Goal: Communication & Community: Answer question/provide support

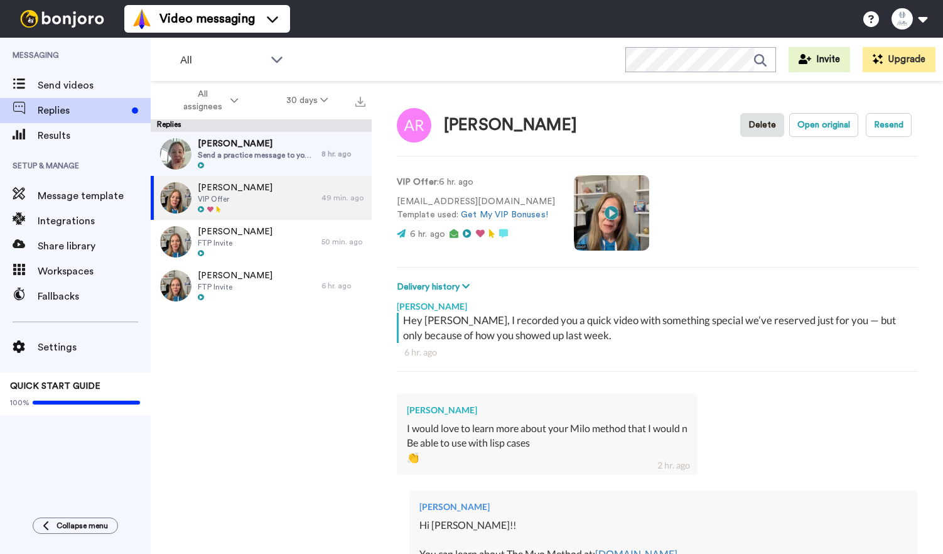
scroll to position [79, 0]
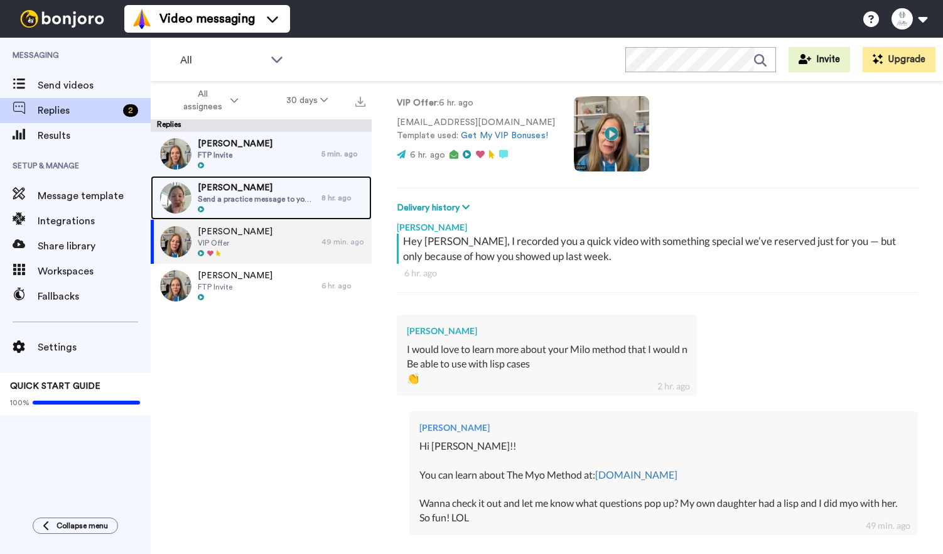
click at [240, 209] on div at bounding box center [256, 209] width 117 height 9
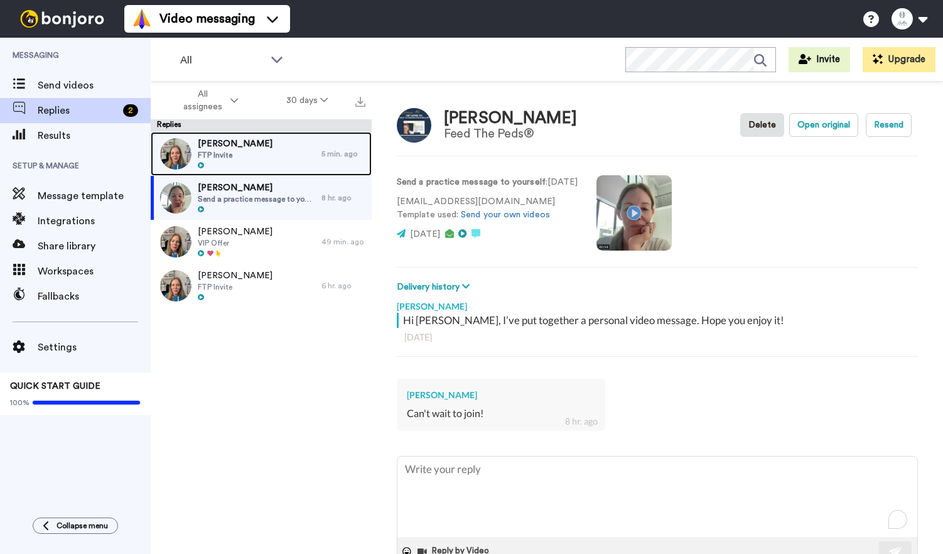
click at [256, 154] on div "[PERSON_NAME] FTP Invite" at bounding box center [236, 154] width 171 height 44
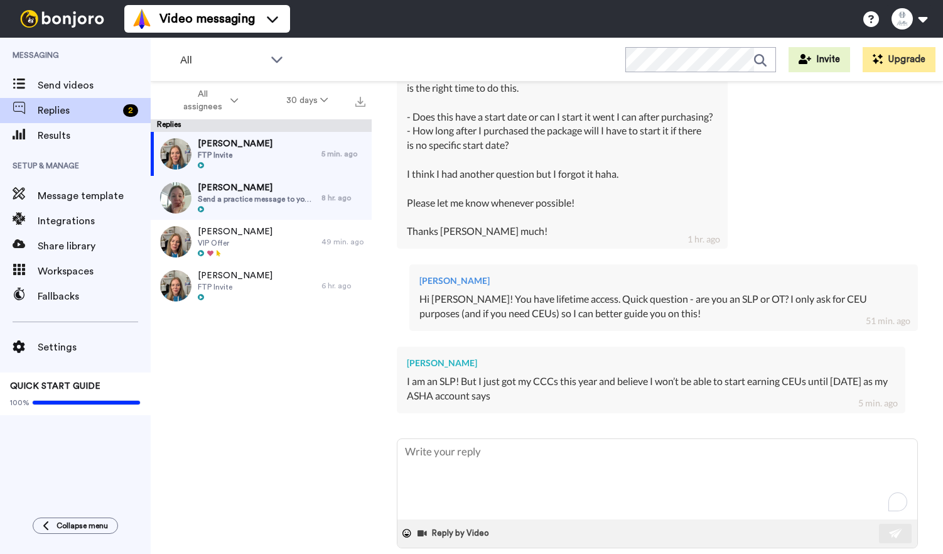
scroll to position [397, 0]
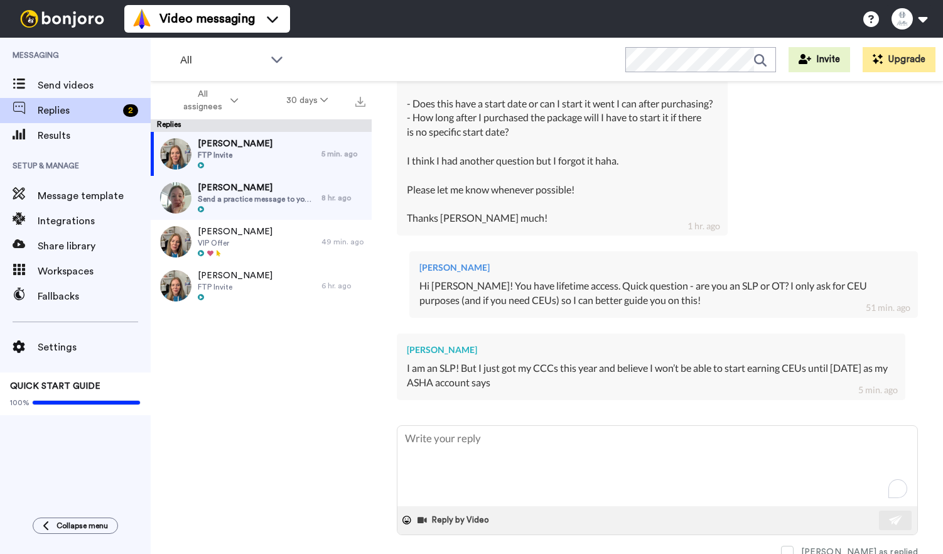
click at [479, 362] on div "I am an SLP! But I just got my CCCs this year and believe I won’t be able to st…" at bounding box center [651, 375] width 488 height 29
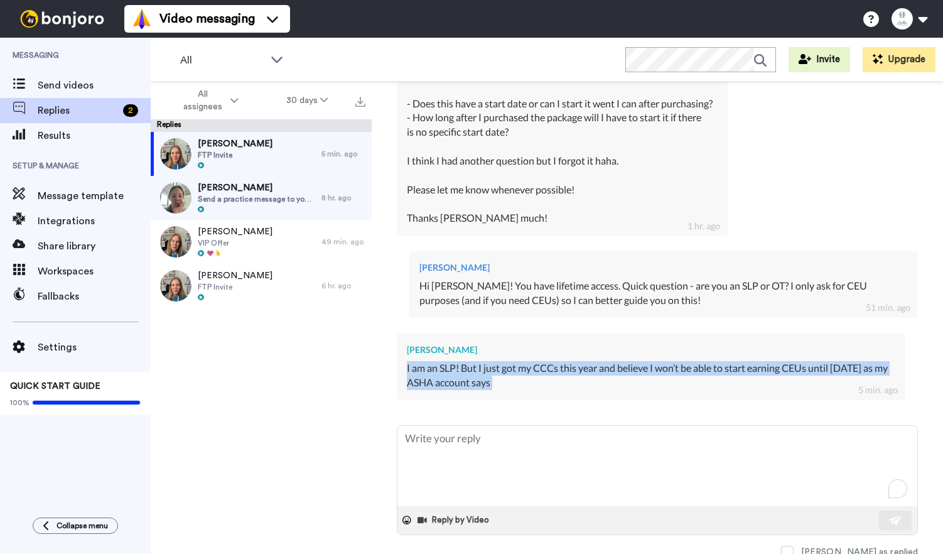
click at [479, 362] on div "I am an SLP! But I just got my CCCs this year and believe I won’t be able to st…" at bounding box center [651, 375] width 488 height 29
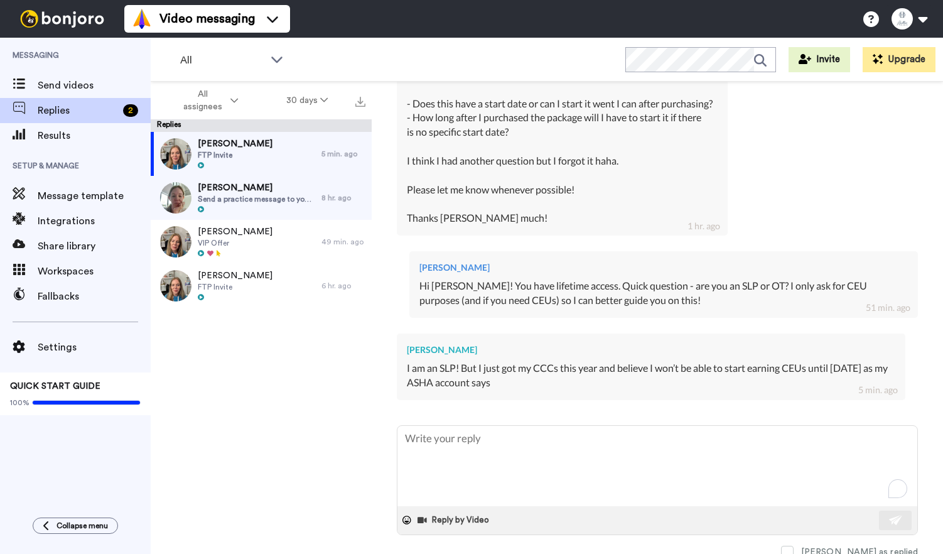
click at [520, 381] on div "I am an SLP! But I just got my CCCs this year and believe I won’t be able to st…" at bounding box center [651, 375] width 488 height 29
drag, startPoint x: 493, startPoint y: 369, endPoint x: 507, endPoint y: 384, distance: 19.6
click at [507, 384] on div "I am an SLP! But I just got my CCCs this year and believe I won’t be able to st…" at bounding box center [651, 375] width 488 height 29
click at [500, 439] on textarea "To enrich screen reader interactions, please activate Accessibility in Grammarl…" at bounding box center [657, 466] width 520 height 80
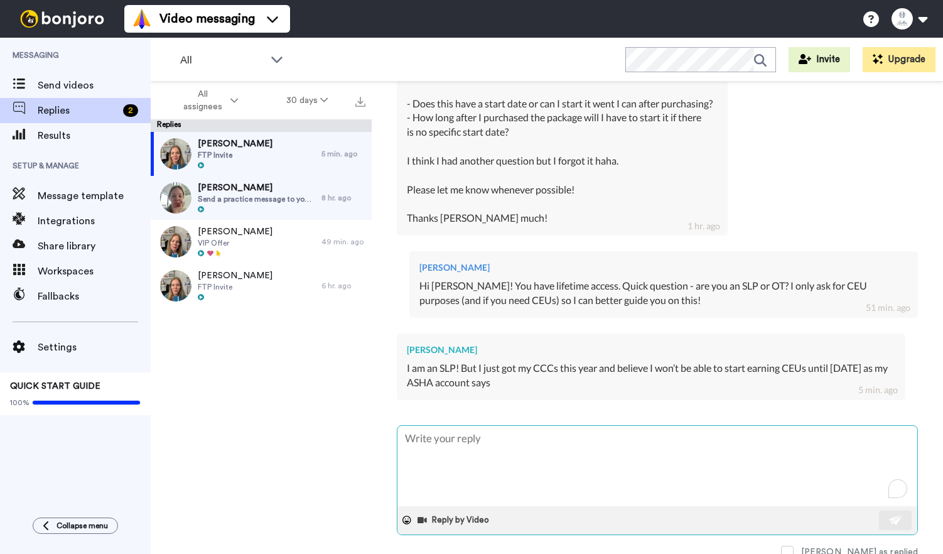
type textarea "x"
type textarea "G"
type textarea "x"
type textarea "Go"
type textarea "x"
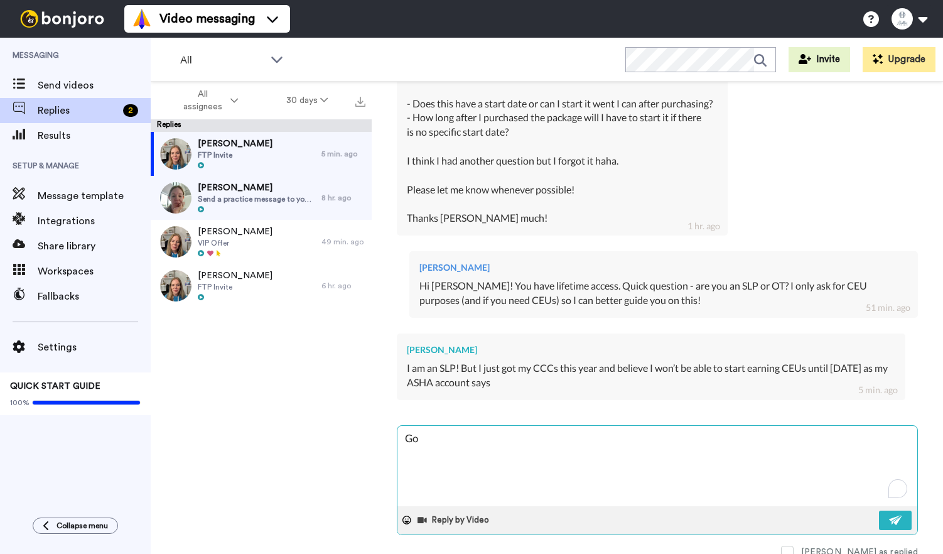
type textarea "Got"
type textarea "x"
type textarea "Got"
type textarea "x"
type textarea "Got it"
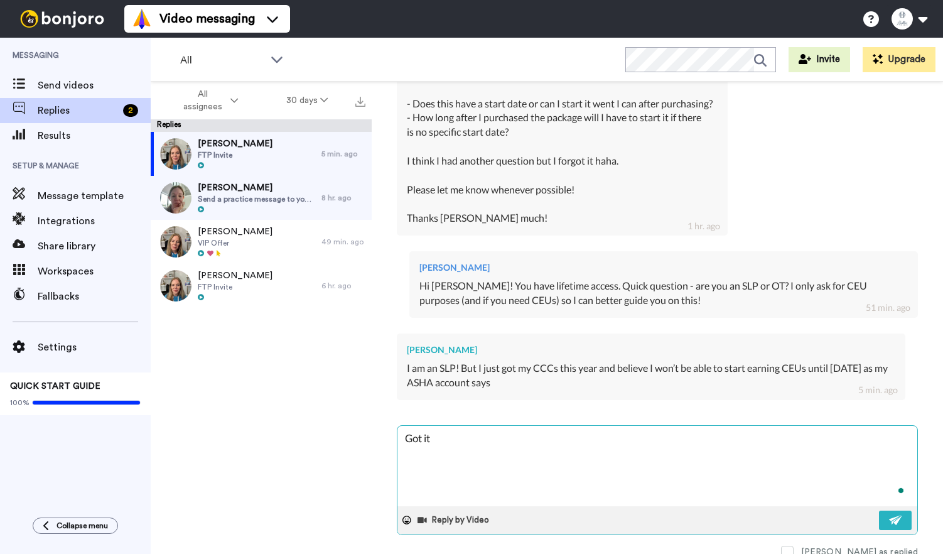
type textarea "x"
type textarea "Got it!"
type textarea "x"
type textarea "Got it!"
type textarea "x"
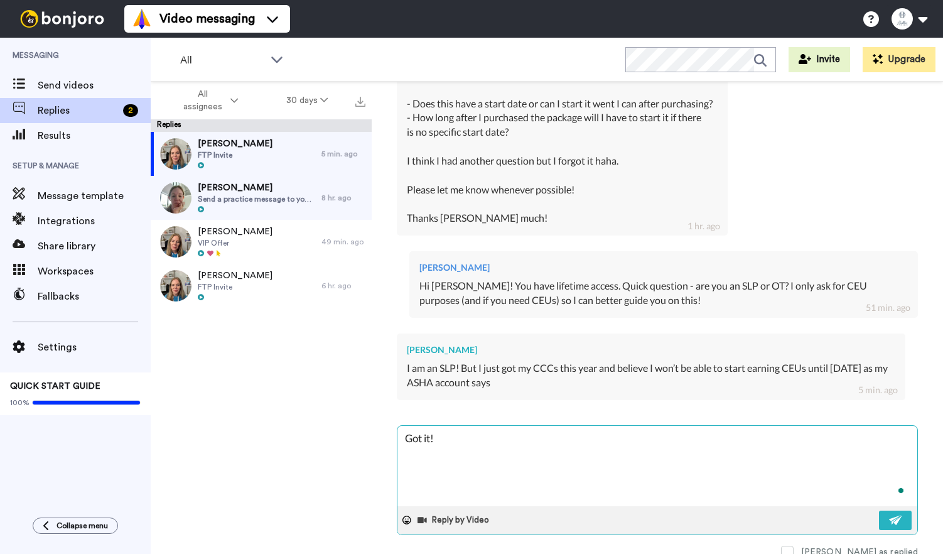
type textarea "Got it! T"
type textarea "x"
type textarea "Got it! Th"
type textarea "x"
type textarea "Got it! Thn"
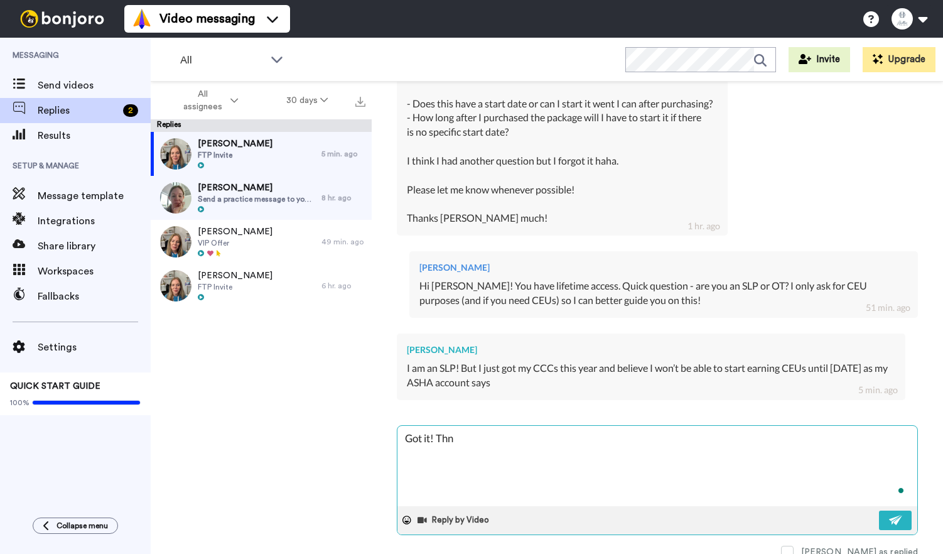
type textarea "x"
type textarea "Got it! The"
type textarea "x"
type textarea "Got it! Then"
type textarea "x"
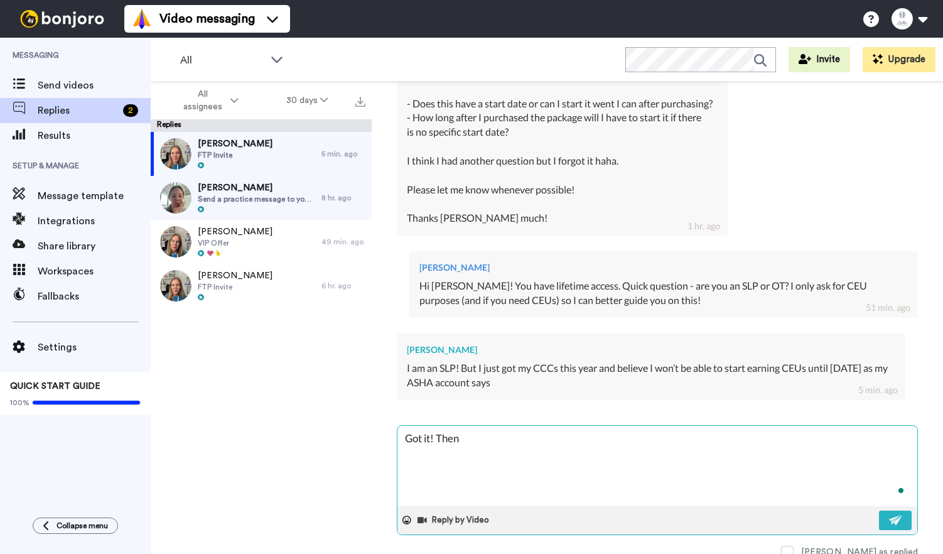
type textarea "Got it! Then"
type textarea "x"
type textarea "Got it! Then i"
type textarea "x"
type textarea "Got it! Then it"
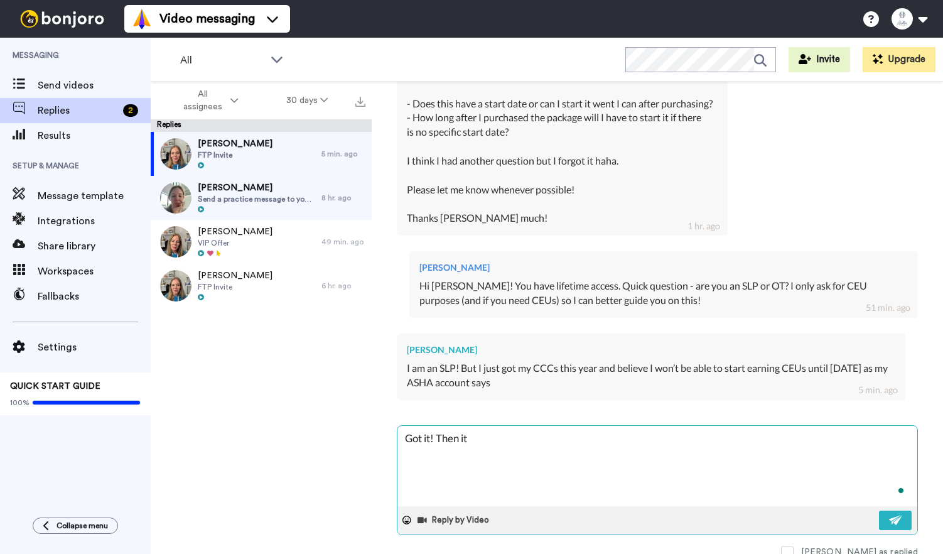
type textarea "x"
type textarea "Got it! Then it"
type textarea "x"
type textarea "Got it! Then it re"
type textarea "x"
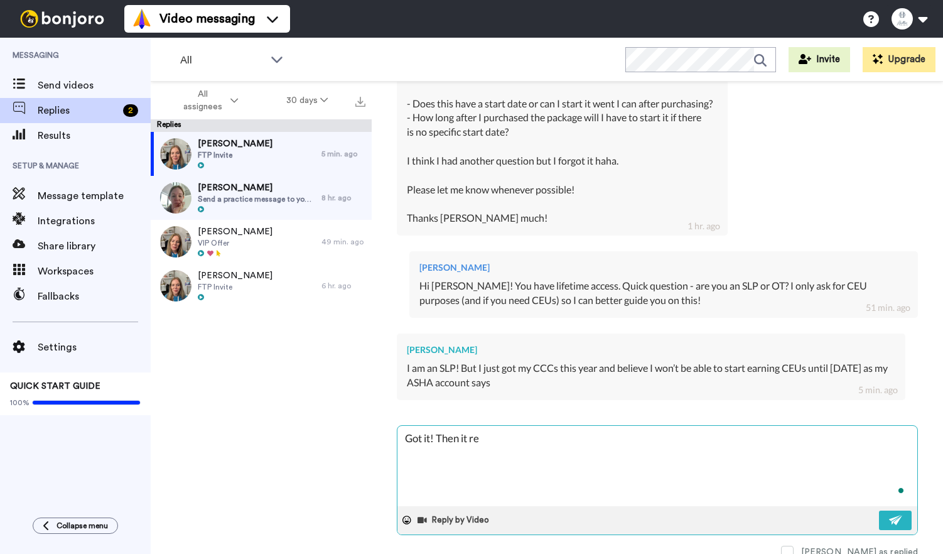
type textarea "Got it! Then it rea"
type textarea "x"
type textarea "Got it! Then it real"
type textarea "x"
type textarea "Got it! Then it reall"
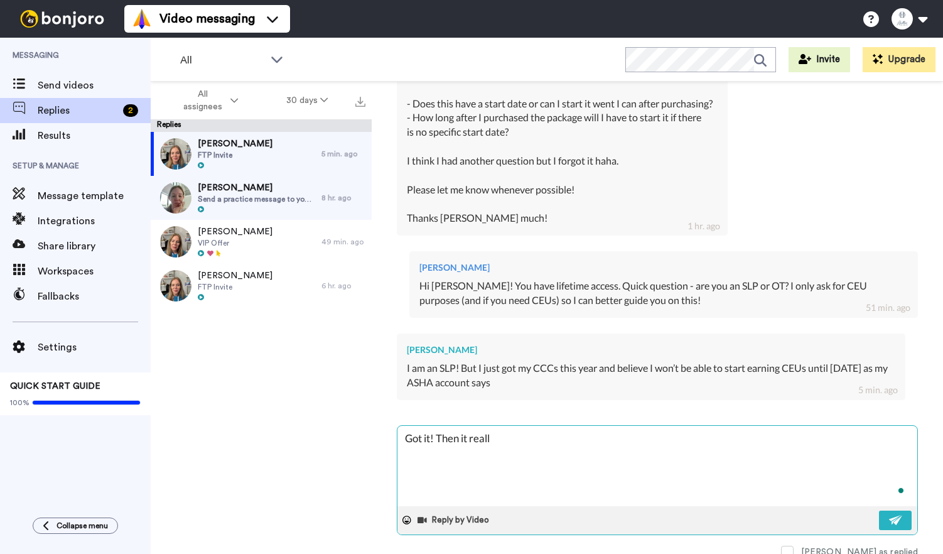
type textarea "x"
type textarea "Got it! Then it really"
type textarea "x"
type textarea "Got it! Then it really"
type textarea "x"
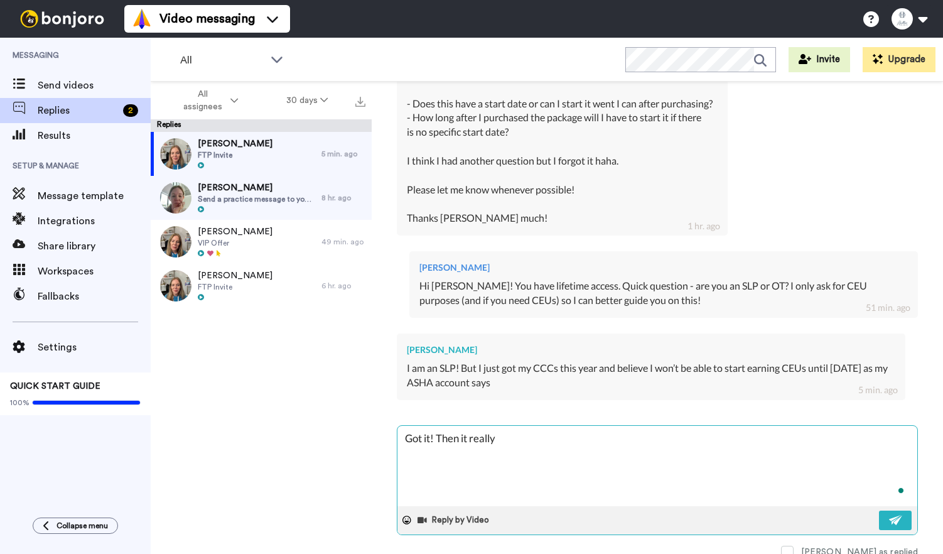
type textarea "Got it! Then it really d"
type textarea "x"
type textarea "Got it! Then it really do"
type textarea "x"
type textarea "Got it! Then it really doe"
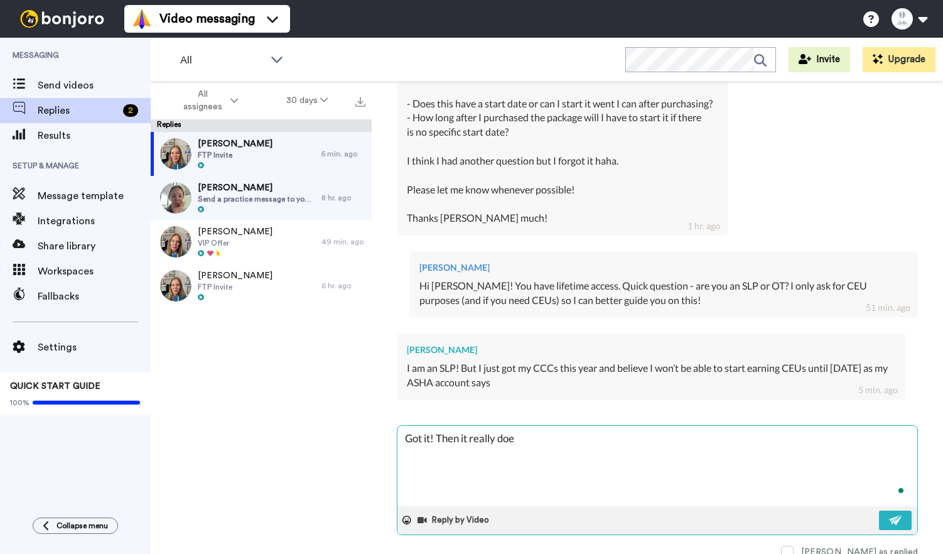
type textarea "x"
type textarea "Got it! Then it really doesn"
type textarea "x"
type textarea "Got it! Then it really doesn'"
type textarea "x"
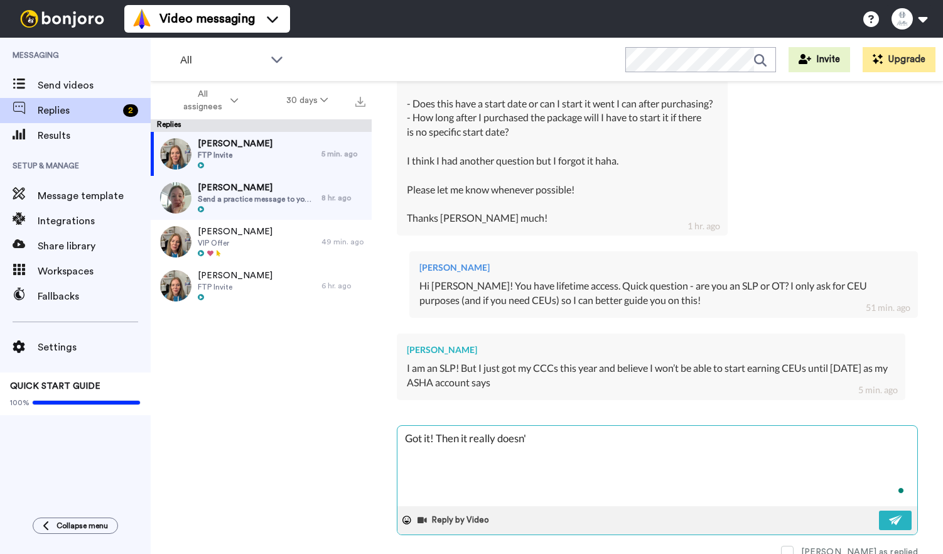
type textarea "Got it! Then it really doesn't"
type textarea "x"
type textarea "Got it! Then it really doesn't"
type textarea "x"
type textarea "Got it! Then it really doesn't m"
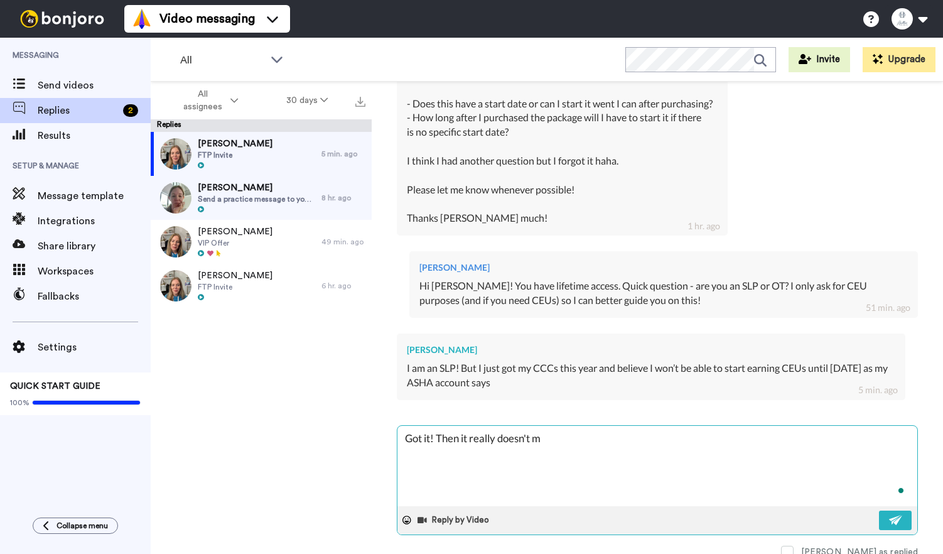
type textarea "x"
type textarea "Got it! Then it really doesn't ma"
type textarea "x"
type textarea "Got it! Then it really doesn't mat"
type textarea "x"
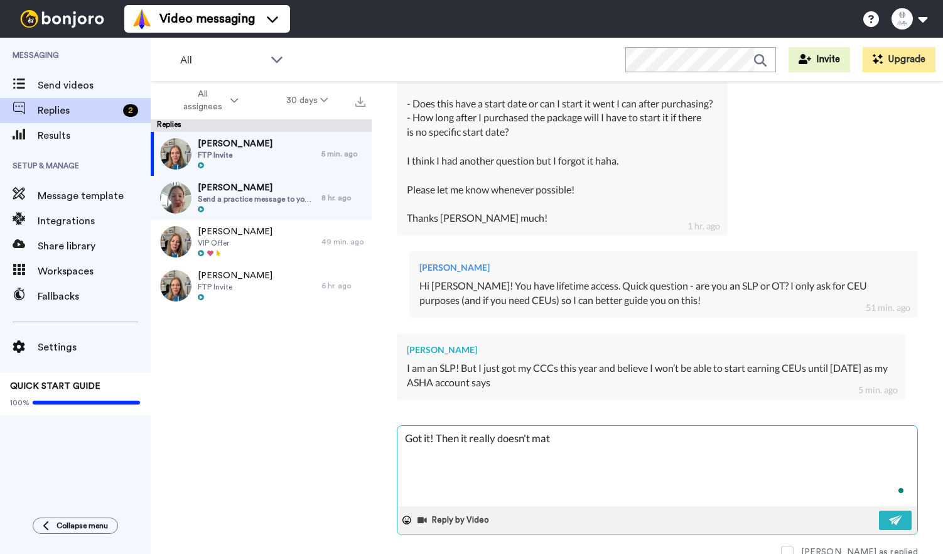
type textarea "Got it! Then it really doesn't matt"
type textarea "x"
type textarea "Got it! Then it really doesn't matte"
type textarea "x"
type textarea "Got it! Then it really doesn't matter"
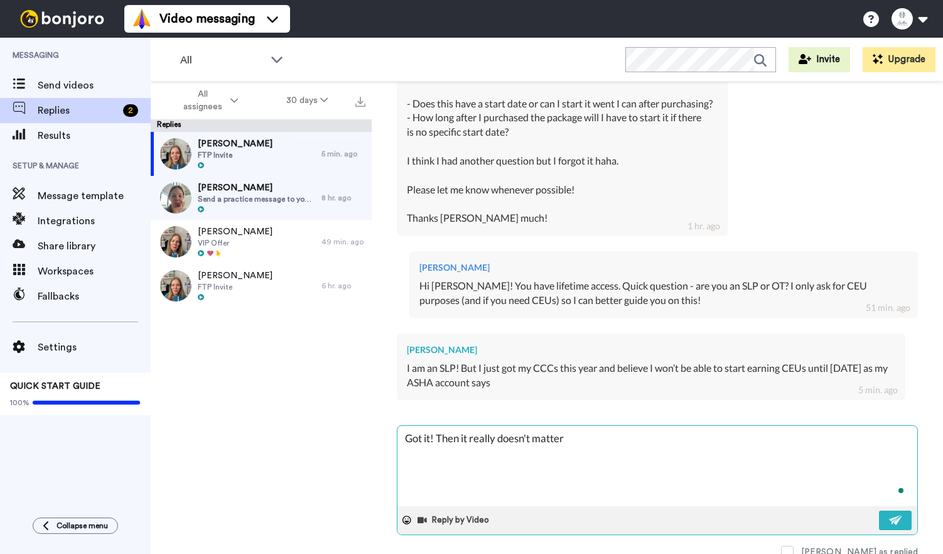
type textarea "x"
type textarea "Got it! Then it really doesn't matter s"
type textarea "x"
type textarea "Got it! Then it really doesn't matter s"
type textarea "x"
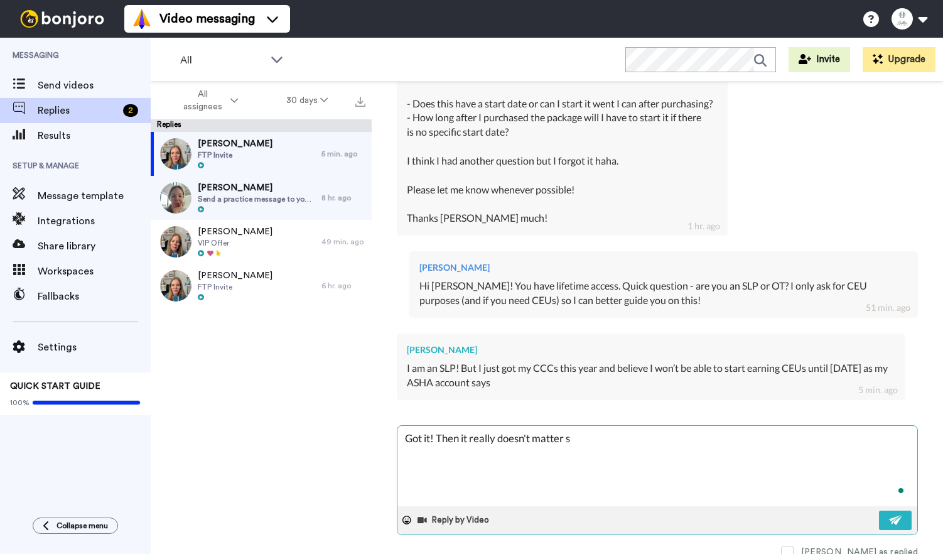
type textarea "Got it! Then it really doesn't matter s"
type textarea "x"
type textarea "Got it! Then it really doesn't matter so"
type textarea "x"
type textarea "Got it! Then it really doesn't matter so"
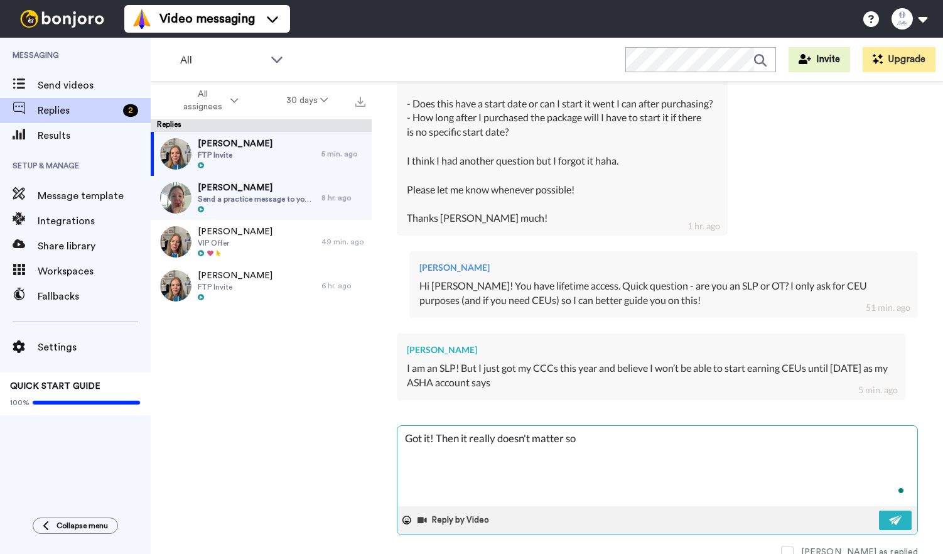
type textarea "x"
type textarea "Got it! Then it really doesn't matter so y"
type textarea "x"
type textarea "Got it! Then it really doesn't matter so yo"
type textarea "x"
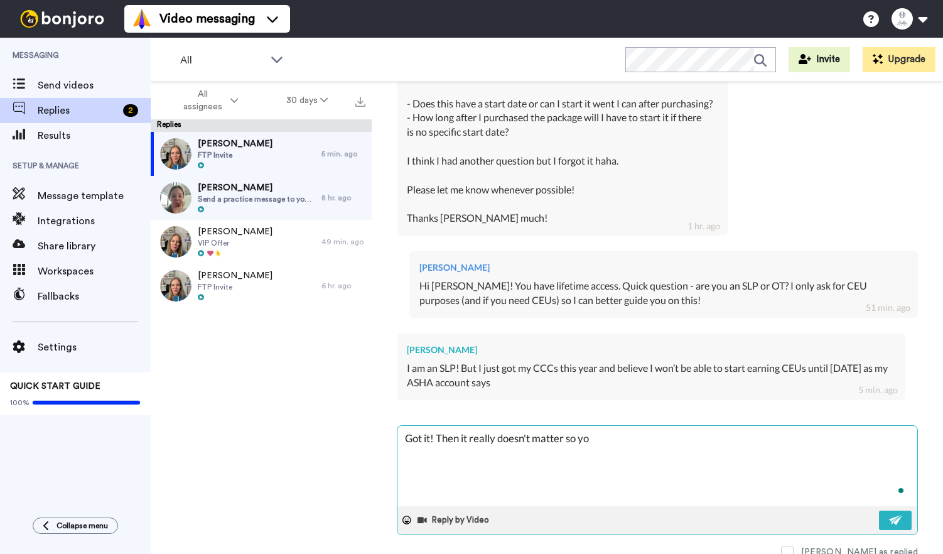
type textarea "Got it! Then it really doesn't matter so you"
type textarea "x"
type textarea "Got it! Then it really doesn't matter so you"
type textarea "x"
type textarea "Got it! Then it really doesn't matter so you c"
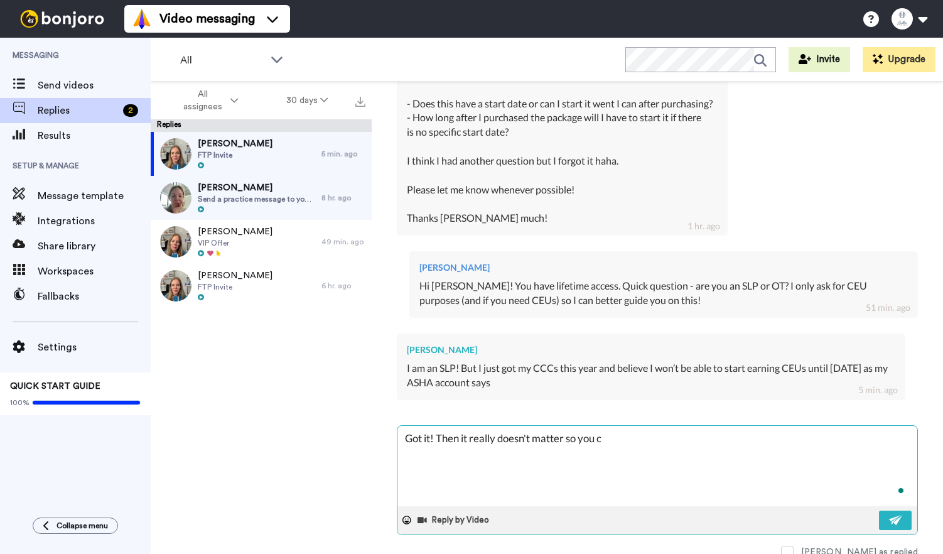
type textarea "x"
type textarea "Got it! Then it really doesn't matter so you ca"
type textarea "x"
type textarea "Got it! Then it really doesn't matter so you can"
type textarea "x"
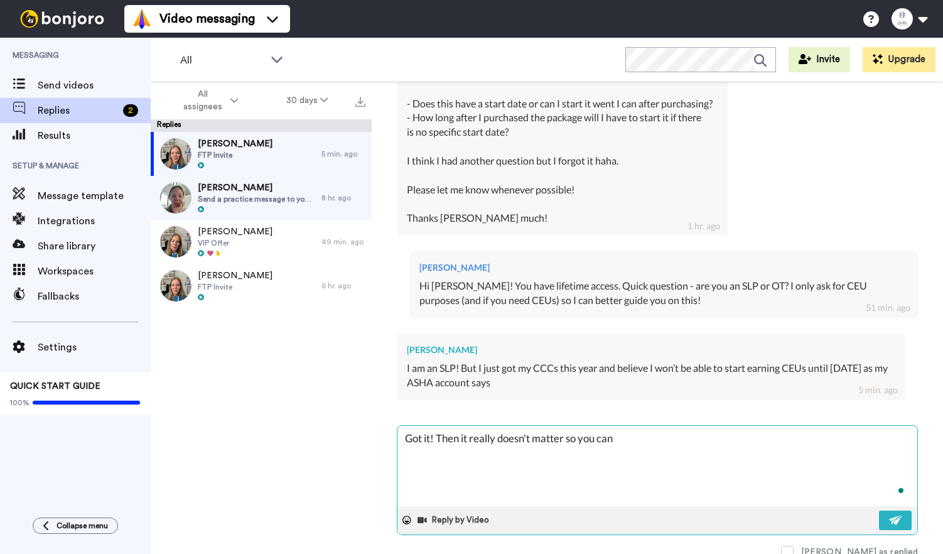
type textarea "Got it! Then it really doesn't matter so you can e"
type textarea "x"
type textarea "Got it! Then it really doesn't matter so you can en"
type textarea "x"
type textarea "Got it! Then it really doesn't matter so you can enr"
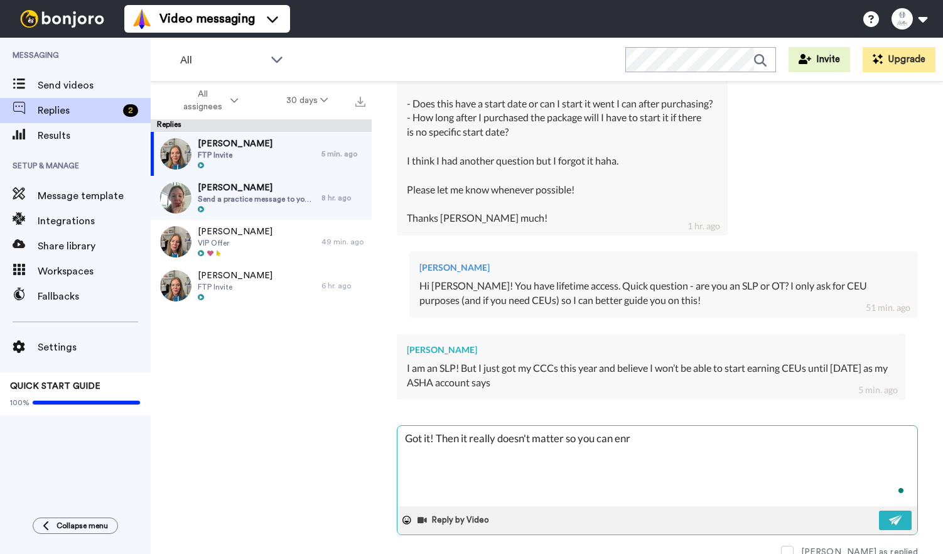
type textarea "x"
type textarea "Got it! Then it really doesn't matter so you can enro"
type textarea "x"
type textarea "Got it! Then it really doesn't matter so you can enrol"
type textarea "x"
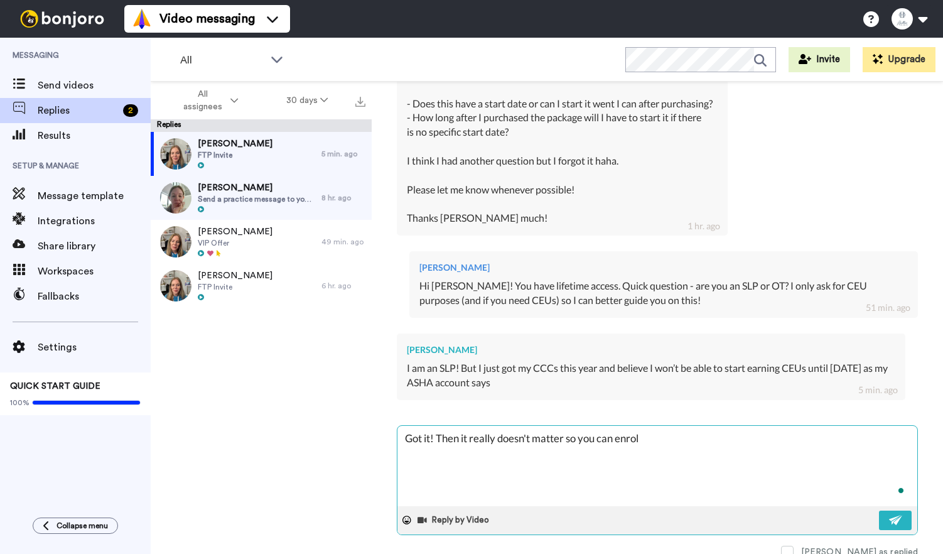
type textarea "Got it! Then it really doesn't matter so you can enroll"
type textarea "x"
type textarea "Got it! Then it really doesn't matter so you can enroll"
type textarea "x"
type textarea "Got it! Then it really doesn't matter so you can enroll n"
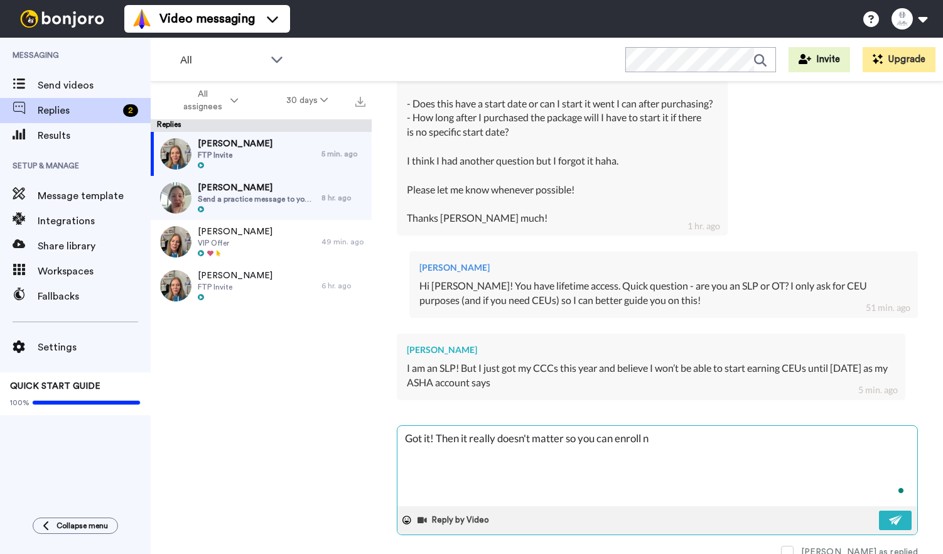
type textarea "x"
type textarea "Got it! Then it really doesn't matter so you can enroll no"
type textarea "x"
type textarea "Got it! Then it really doesn't matter so you can enroll now"
type textarea "x"
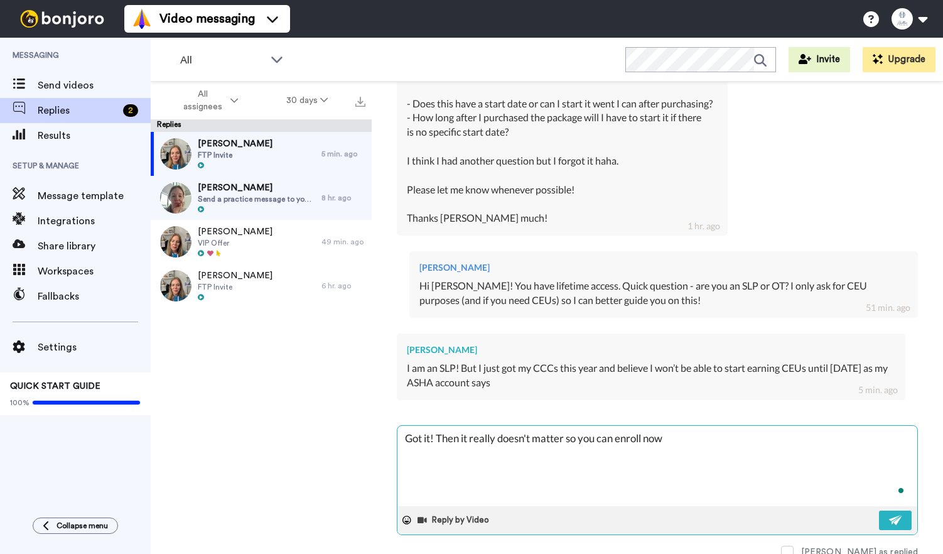
type textarea "Got it! Then it really doesn't matter so you can enroll now a"
type textarea "x"
type textarea "Got it! Then it really doesn't matter so you can enroll now an"
type textarea "x"
type textarea "Got it! Then it really doesn't matter so you can enroll now and"
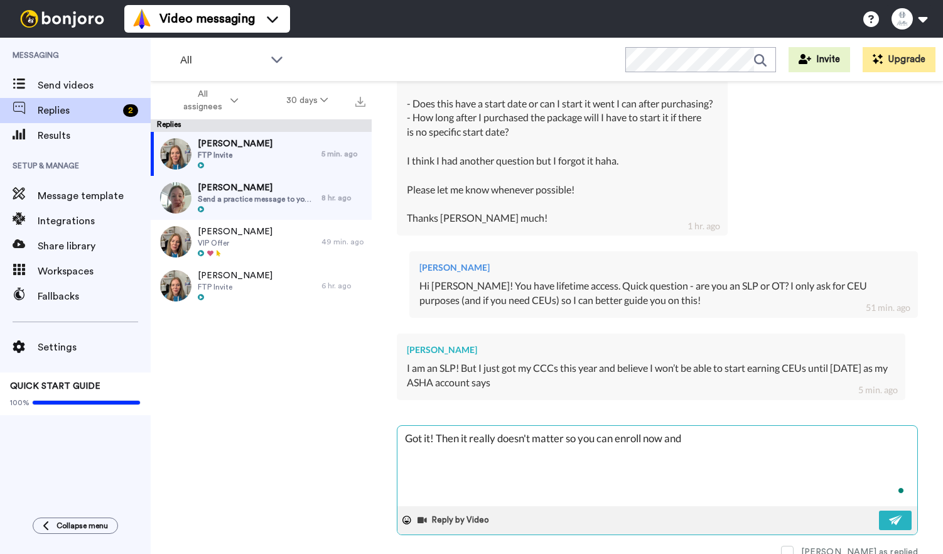
type textarea "x"
type textarea "Got it! Then it really doesn't matter so you can enroll now and"
type textarea "x"
type textarea "Got it! Then it really doesn't matter so you can enroll now and t"
type textarea "x"
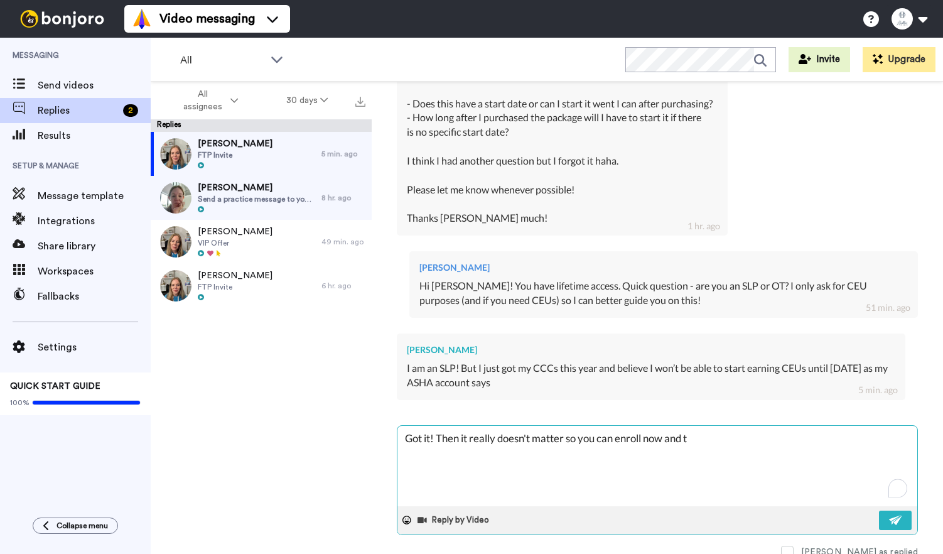
type textarea "Got it! Then it really doesn't matter so you can enroll now and ta"
type textarea "x"
type textarea "Got it! Then it really doesn't matter so you can enroll now and tak"
type textarea "x"
type textarea "Got it! Then it really doesn't matter so you can enroll now and take"
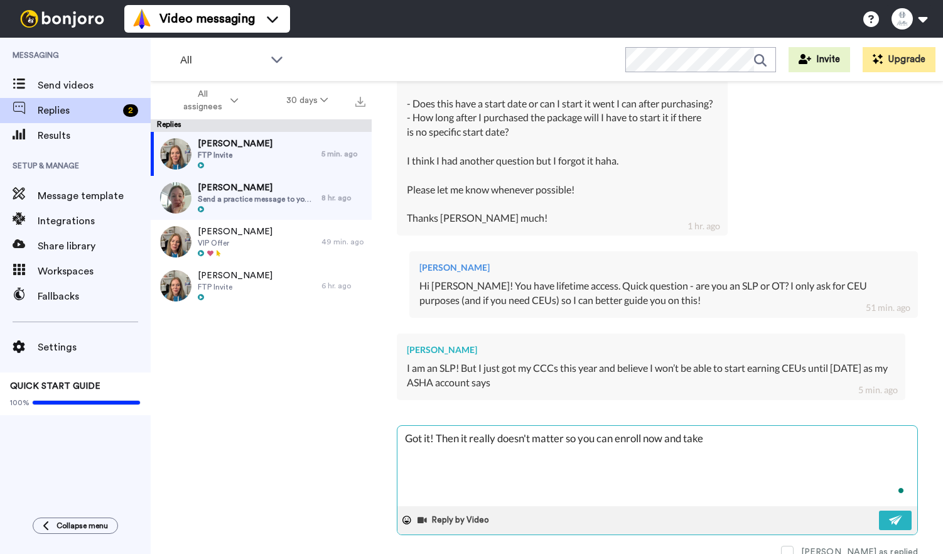
type textarea "x"
type textarea "Got it! Then it really doesn't matter so you can enroll now and take"
type textarea "x"
type textarea "Got it! Then it really doesn't matter so you can enroll now and take it"
type textarea "x"
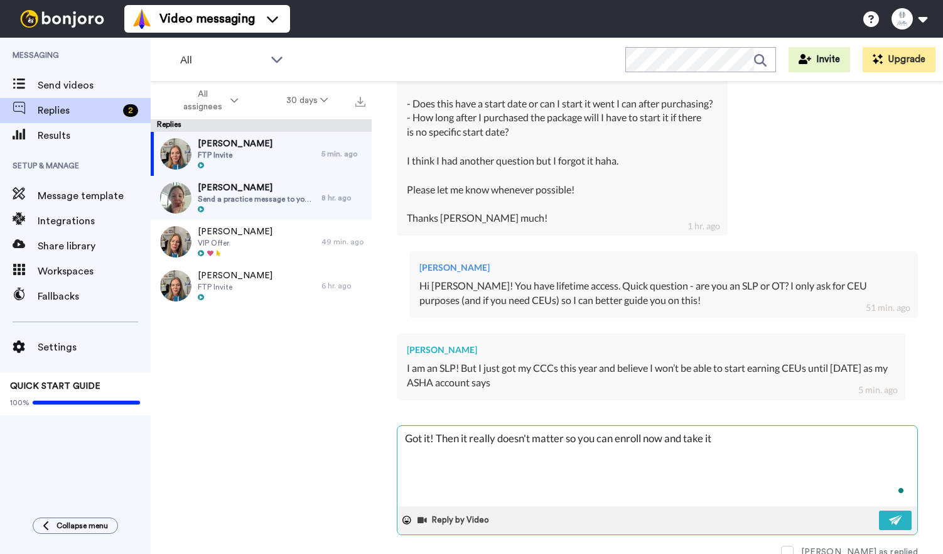
type textarea "Got it! Then it really doesn't matter so you can enroll now and take it w"
type textarea "x"
type textarea "Got it! Then it really doesn't matter so you can enroll now and take it wh"
type textarea "x"
type textarea "Got it! Then it really doesn't matter so you can enroll now and take it whn"
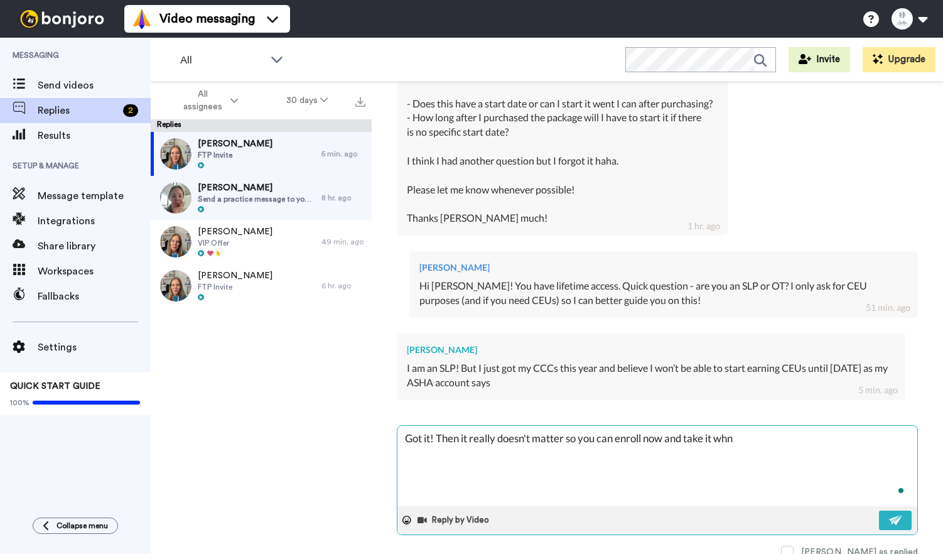
type textarea "x"
type textarea "Got it! Then it really doesn't matter so you can enroll now and take it wh"
type textarea "x"
type textarea "Got it! Then it really doesn't matter so you can enroll now and take it w"
type textarea "x"
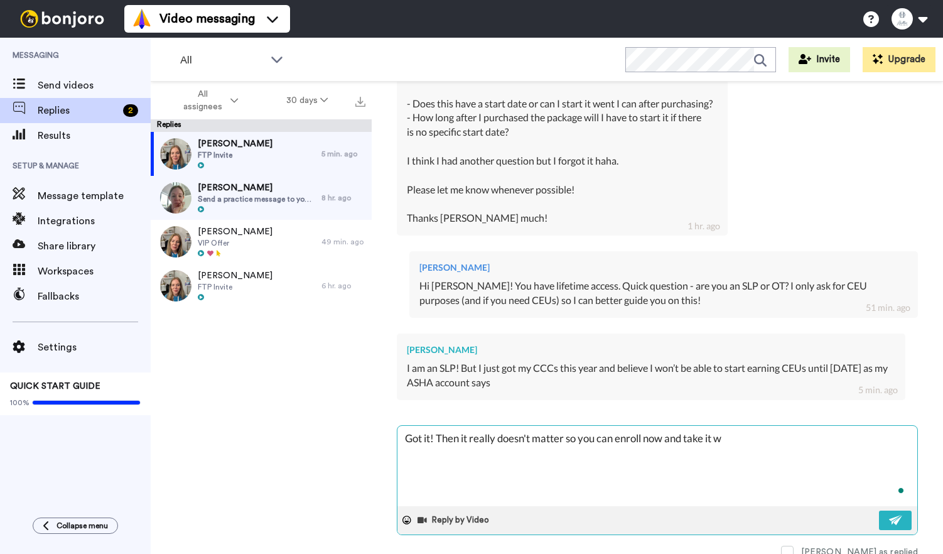
type textarea "Got it! Then it really doesn't matter so you can enroll now and take it"
type textarea "x"
type textarea "Got it! Then it really doesn't matter so you can enroll now and take it"
type textarea "x"
type textarea "Got it! Then it really doesn't matter so you can enroll now and take i"
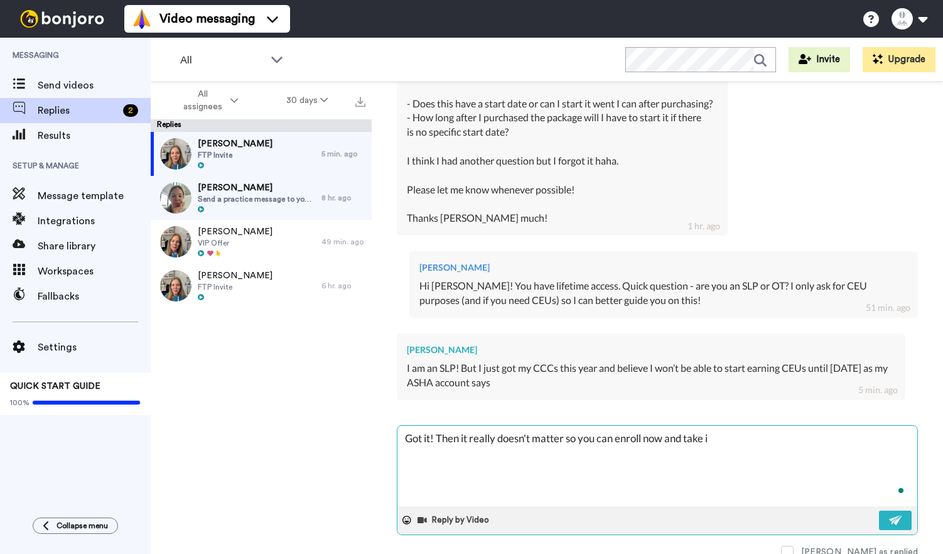
type textarea "x"
type textarea "Got it! Then it really doesn't matter so you can enroll now and take"
type textarea "x"
type textarea "Got it! Then it really doesn't matter so you can enroll now and take"
type textarea "x"
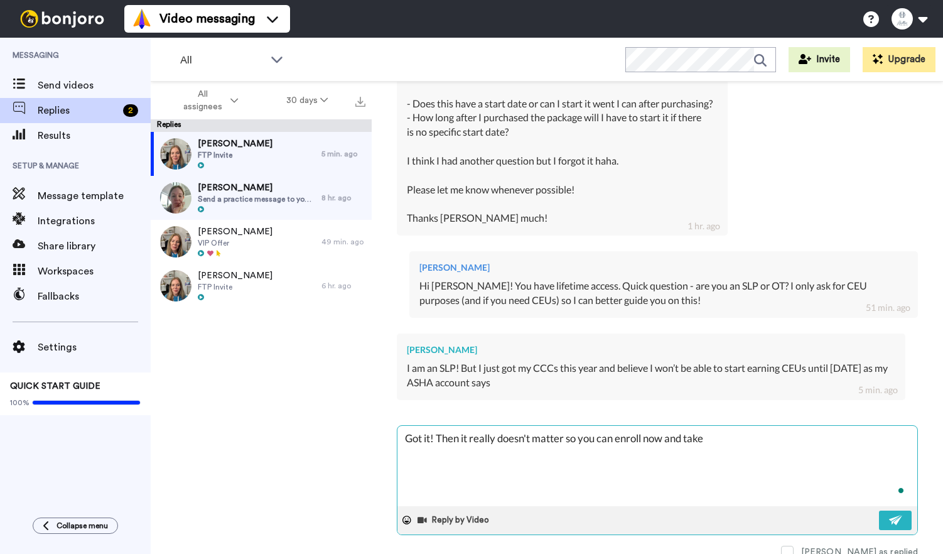
type textarea "Got it! Then it really doesn't matter so you can enroll now and tak"
type textarea "x"
type textarea "Got it! Then it really doesn't matter so you can enroll now and ta"
type textarea "x"
type textarea "Got it! Then it really doesn't matter so you can enroll now and t"
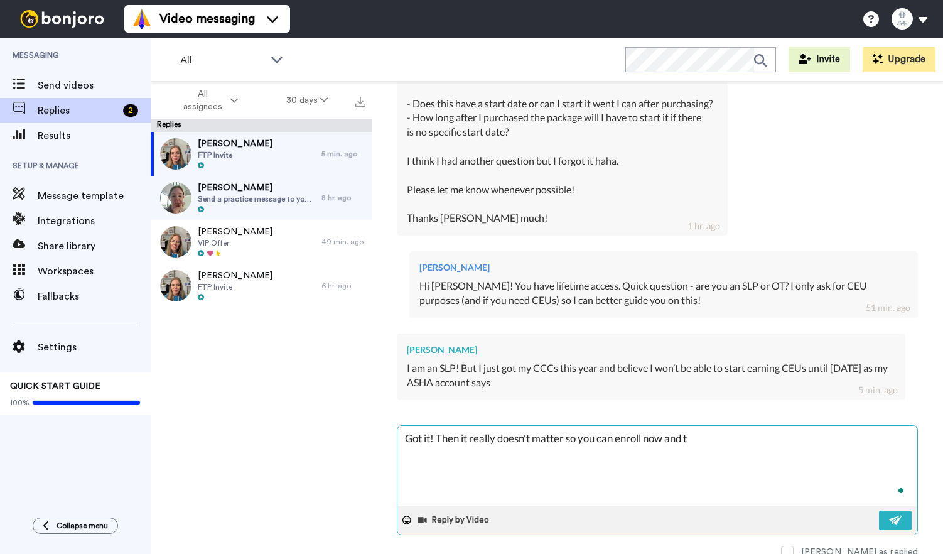
type textarea "x"
type textarea "Got it! Then it really doesn't matter so you can enroll now and"
type textarea "x"
type textarea "Got it! Then it really doesn't matter so you can enroll now and st"
type textarea "x"
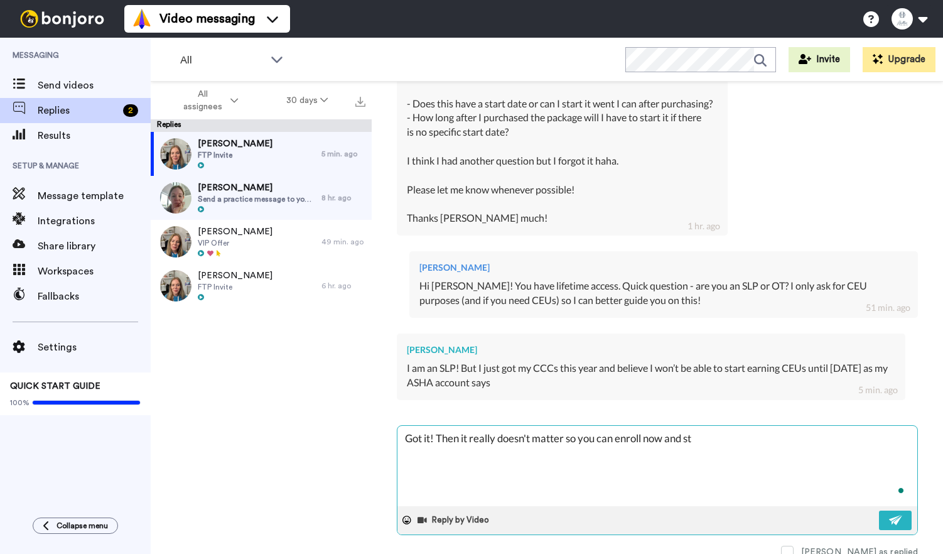
type textarea "Got it! Then it really doesn't matter so you can enroll now and sta"
type textarea "x"
type textarea "Got it! Then it really doesn't matter so you can enroll now and star"
type textarea "x"
type textarea "Got it! Then it really doesn't matter so you can enroll now and start"
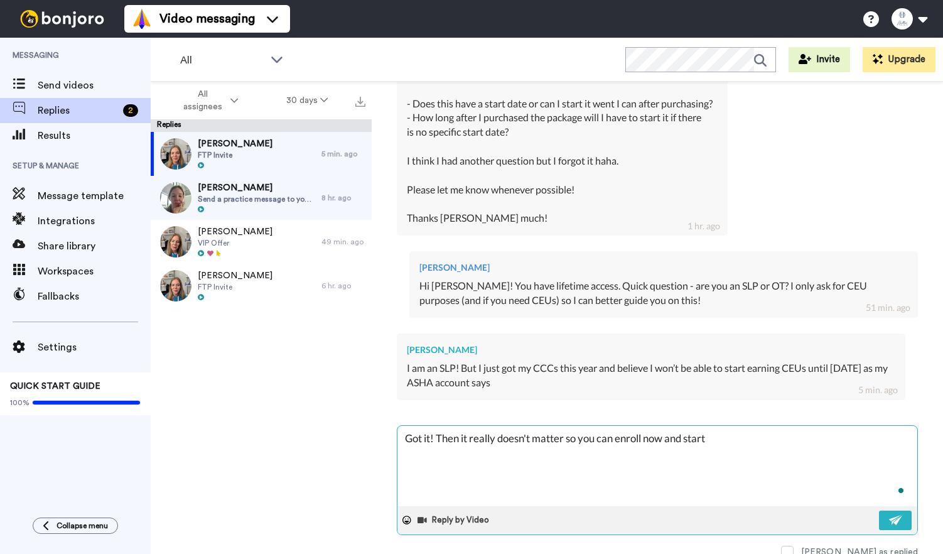
type textarea "x"
type textarea "Got it! Then it really doesn't matter so you can enroll now and start"
type textarea "x"
type textarea "Got it! Then it really doesn't matter so you can enroll now and start w"
type textarea "x"
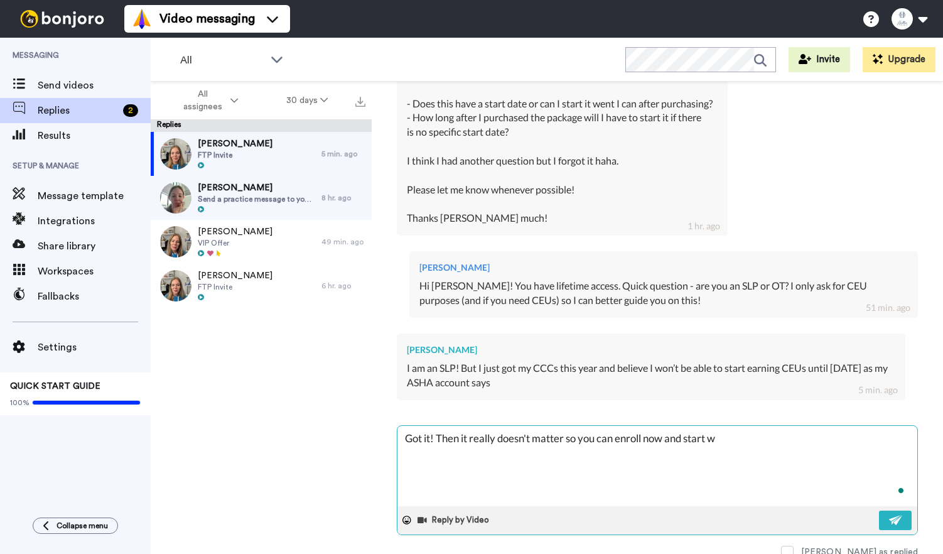
type textarea "Got it! Then it really doesn't matter so you can enroll now and start wh"
type textarea "x"
type textarea "Got it! Then it really doesn't matter so you can enroll now and start whe"
type textarea "x"
type textarea "Got it! Then it really doesn't matter so you can enroll now and start when"
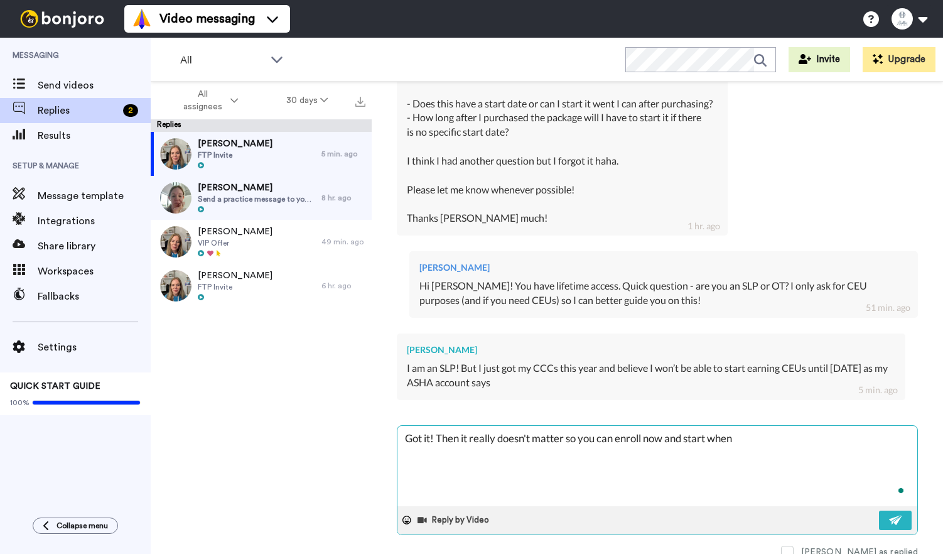
type textarea "x"
type textarea "Got it! Then it really doesn't matter so you can enroll now and start when y"
type textarea "x"
type textarea "Got it! Then it really doesn't matter so you can enroll now and start when yo"
type textarea "x"
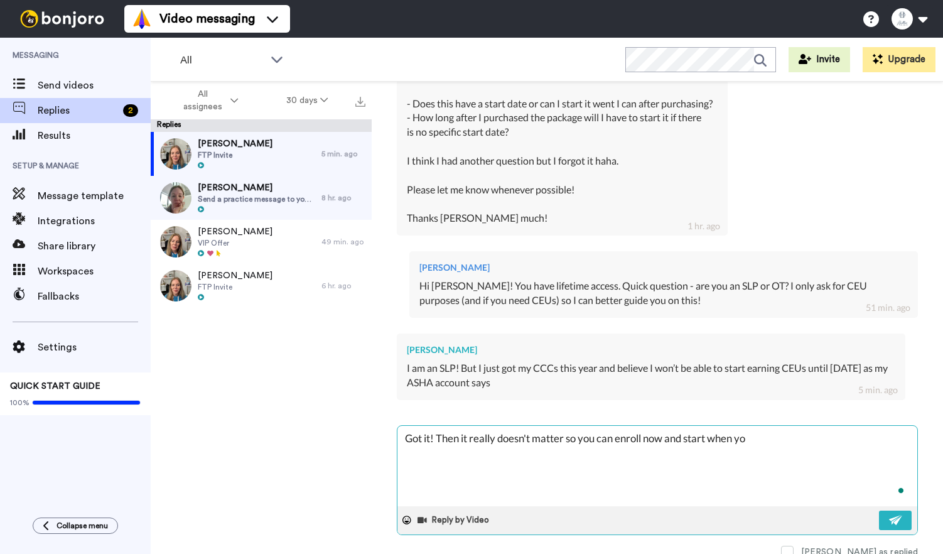
type textarea "Got it! Then it really doesn't matter so you can enroll now and start when you"
type textarea "x"
type textarea "Got it! Then it really doesn't matter so you can enroll now and start when you'"
type textarea "x"
type textarea "Got it! Then it really doesn't matter so you can enroll now and start when you'd"
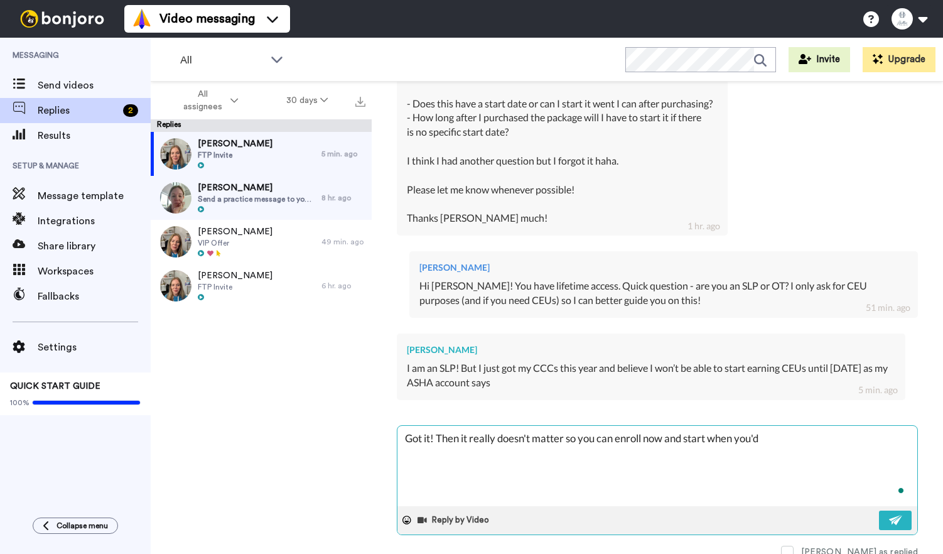
type textarea "x"
type textarea "Got it! Then it really doesn't matter so you can enroll now and start when you'd"
type textarea "x"
type textarea "Got it! Then it really doesn't matter so you can enroll now and start when you'…"
type textarea "x"
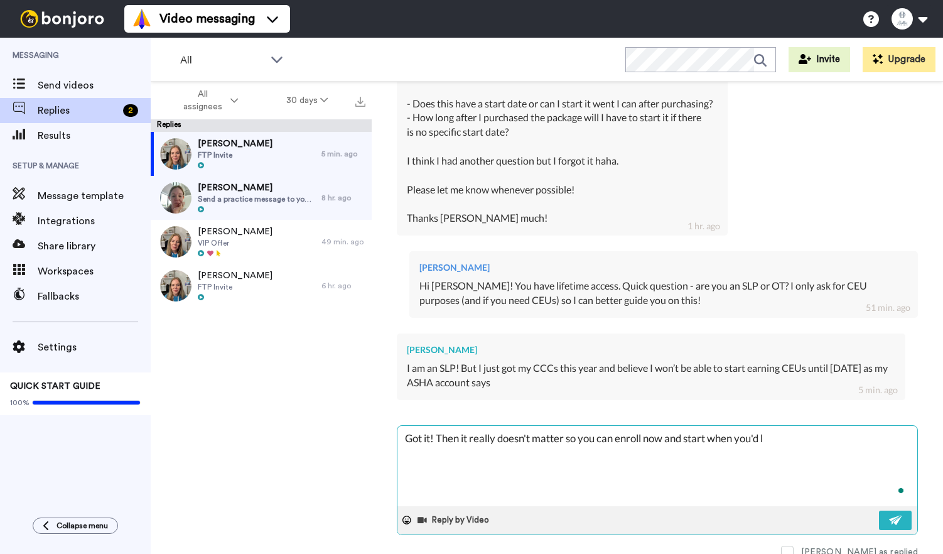
type textarea "Got it! Then it really doesn't matter so you can enroll now and start when you'…"
type textarea "x"
type textarea "Got it! Then it really doesn't matter so you can enroll now and start when you'…"
type textarea "x"
type textarea "Got it! Then it really doesn't matter so you can enroll now and start when you'…"
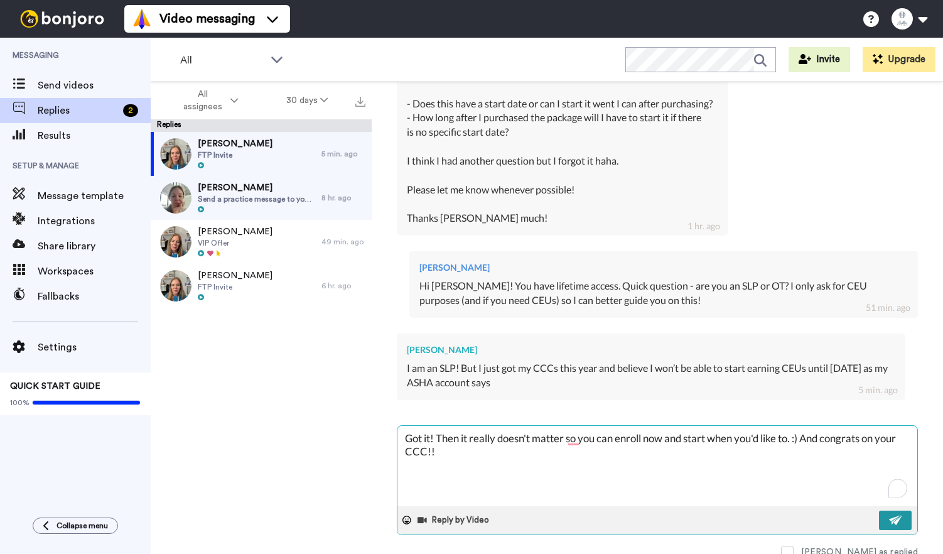
click at [899, 520] on img at bounding box center [896, 520] width 14 height 10
